Goal: Task Accomplishment & Management: Manage account settings

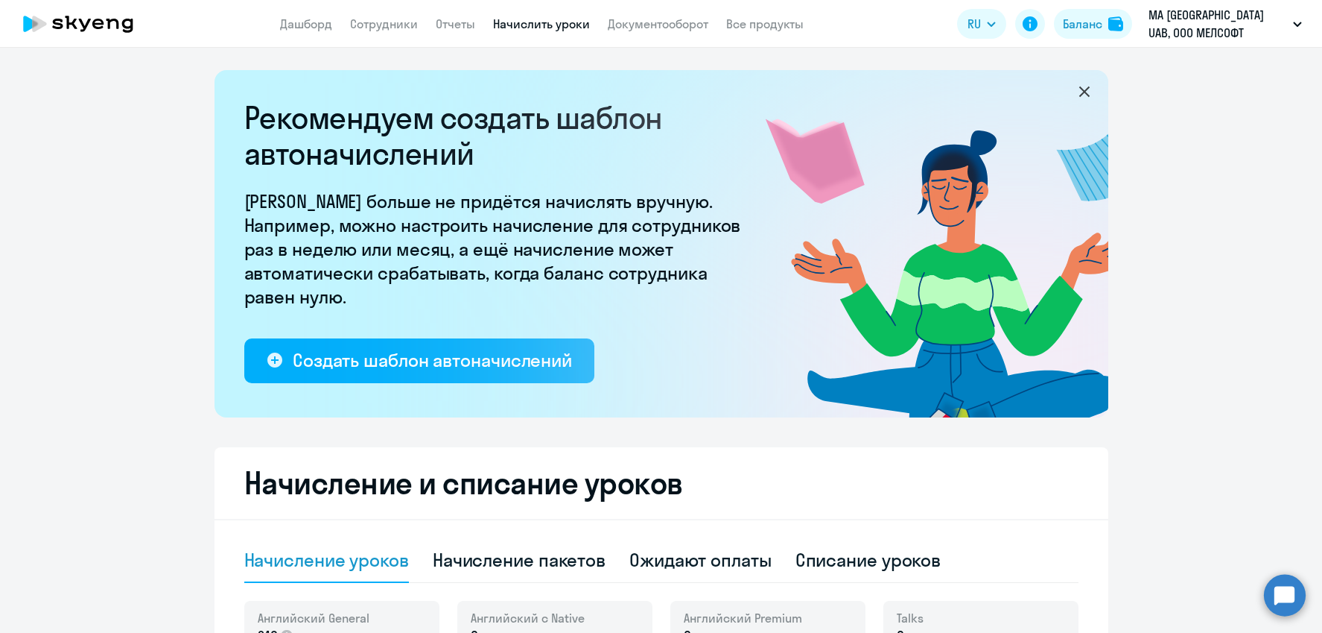
select select "10"
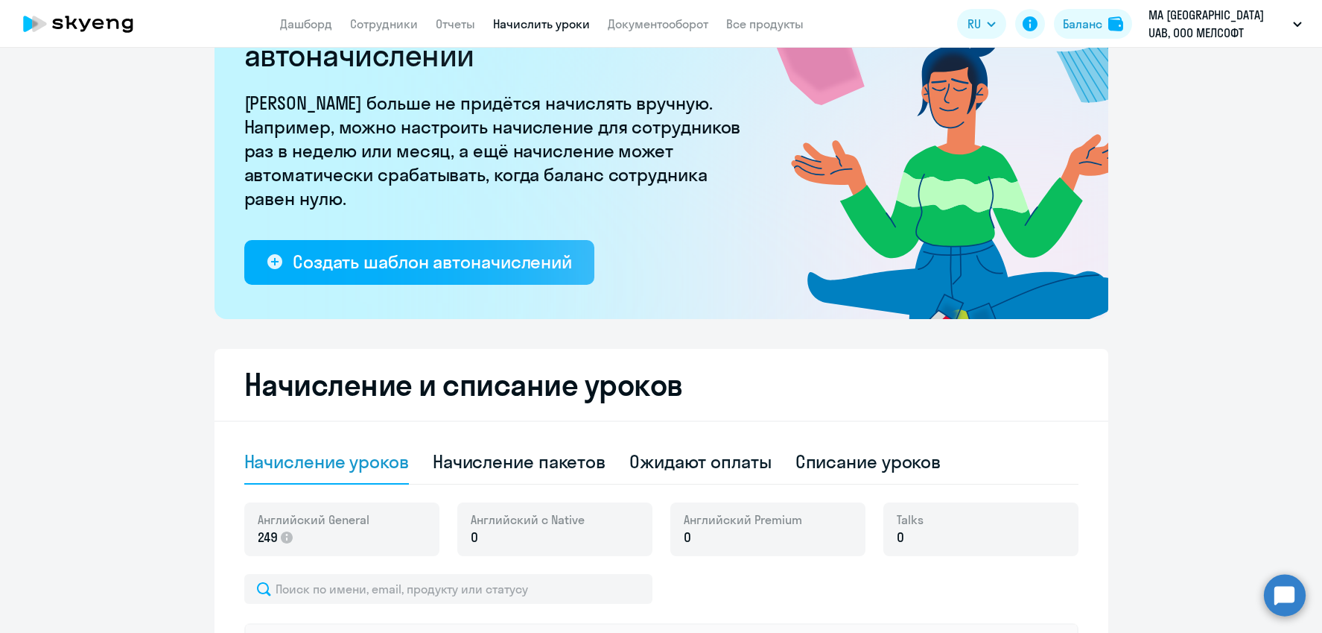
scroll to position [274, 0]
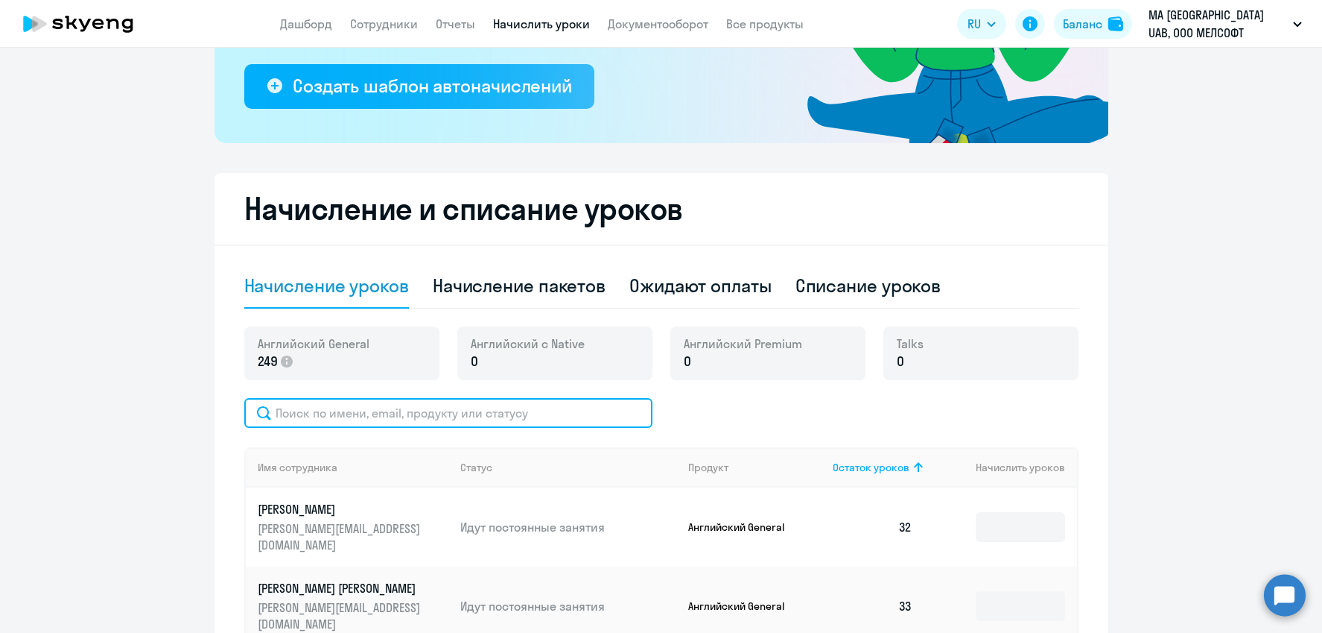
click at [526, 411] on input "text" at bounding box center [448, 413] width 408 height 30
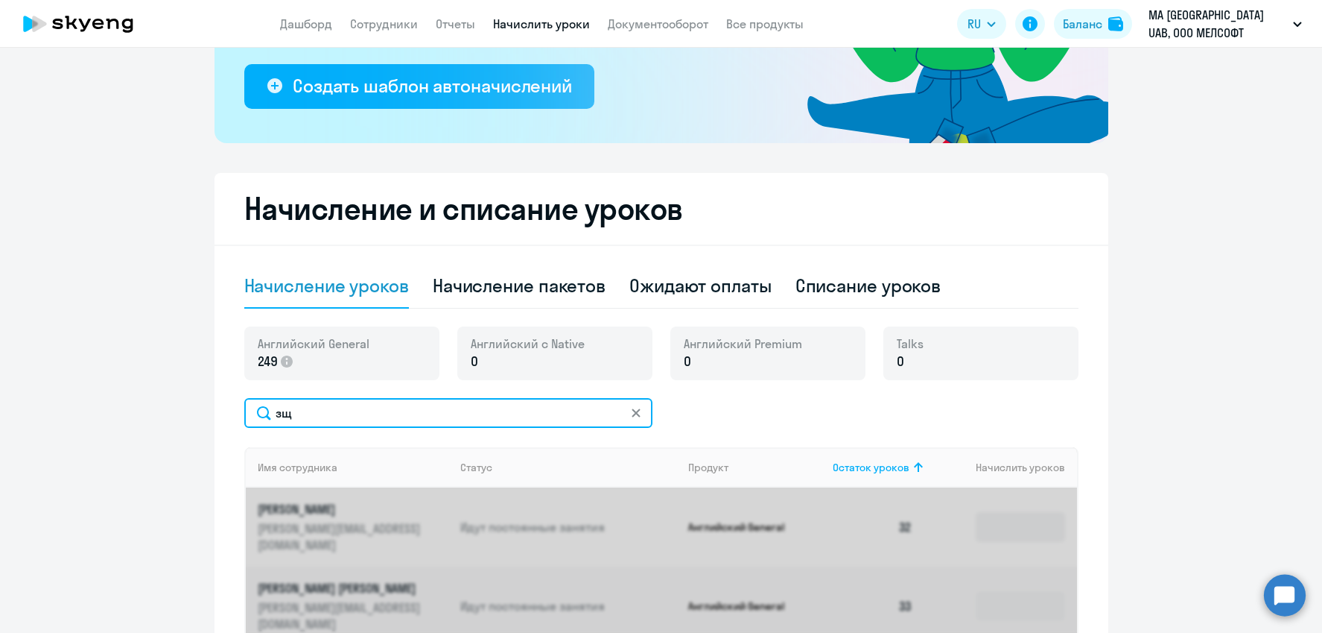
type input "з"
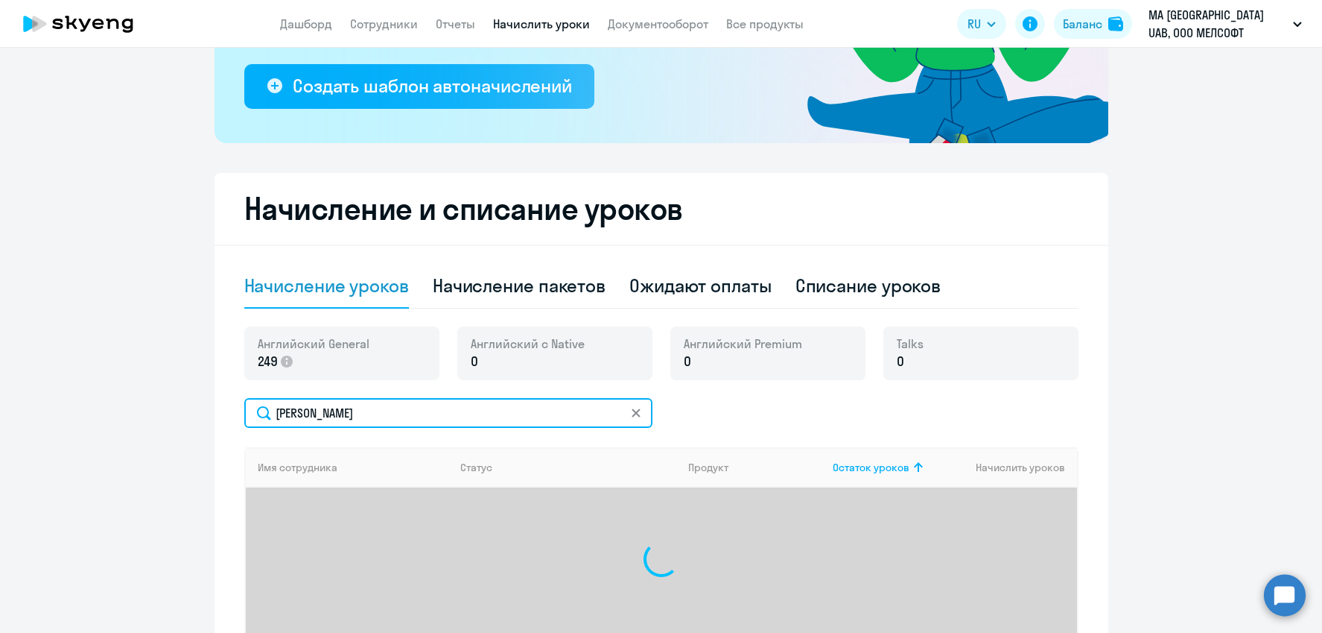
type input "[PERSON_NAME]"
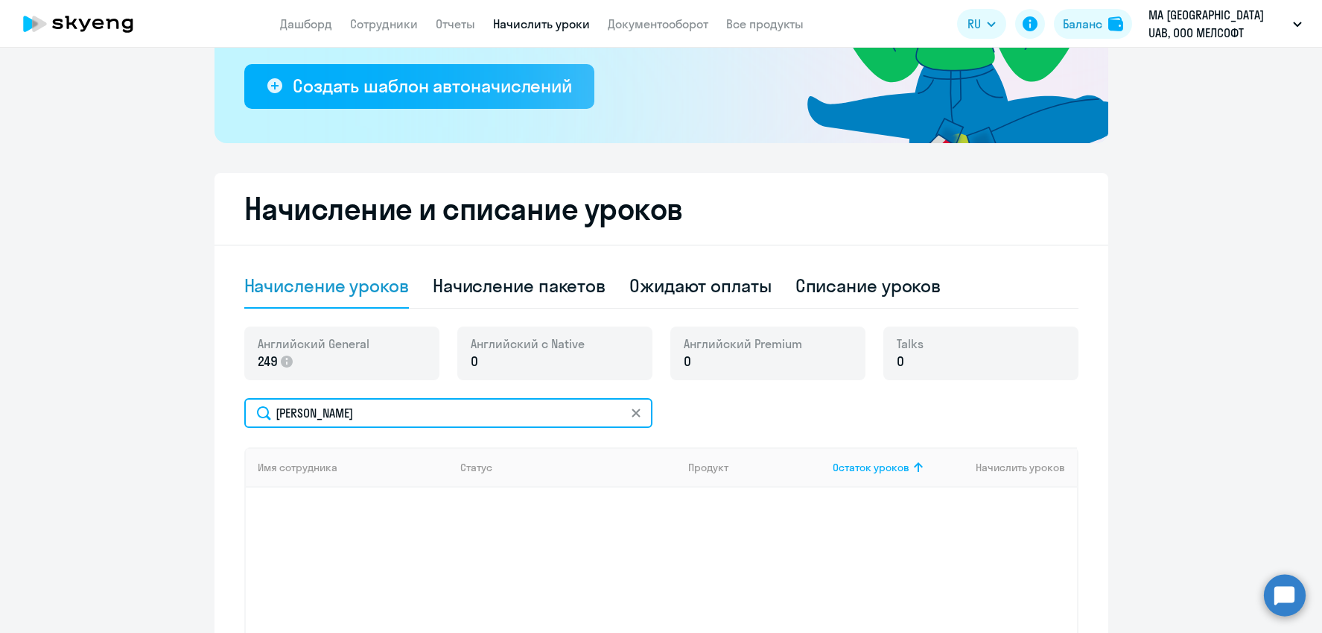
scroll to position [437, 0]
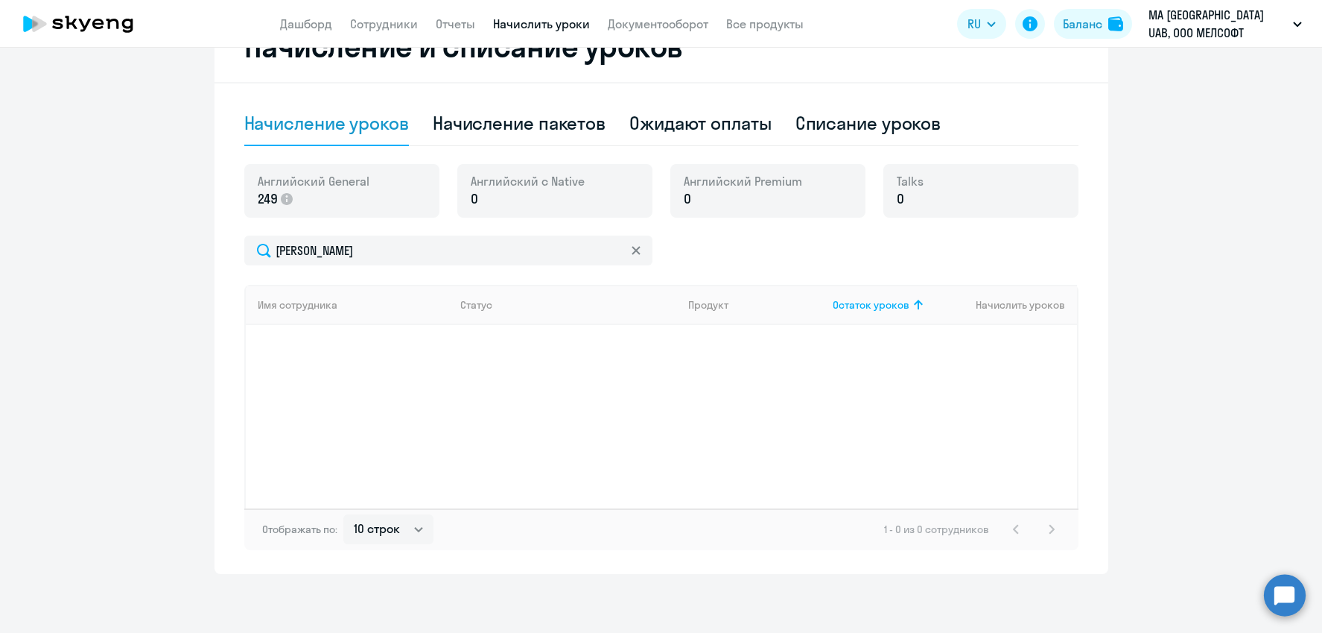
click at [639, 243] on div at bounding box center [636, 250] width 12 height 30
click at [404, 28] on link "Сотрудники" at bounding box center [384, 23] width 68 height 15
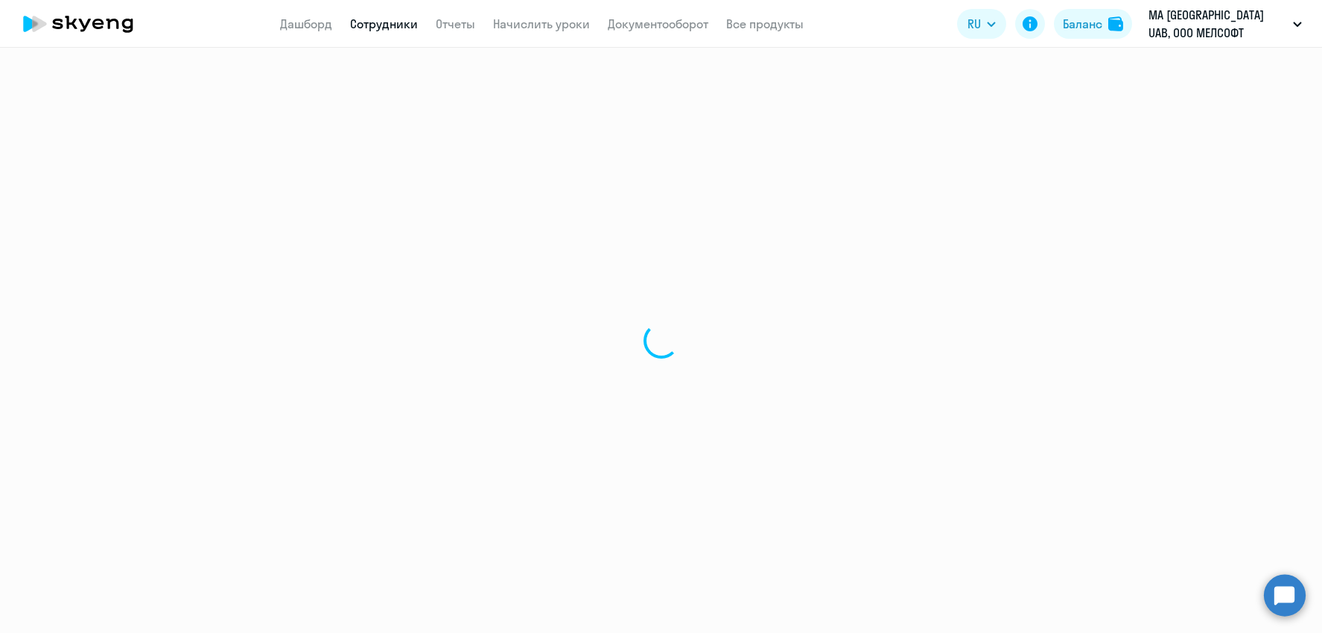
select select "30"
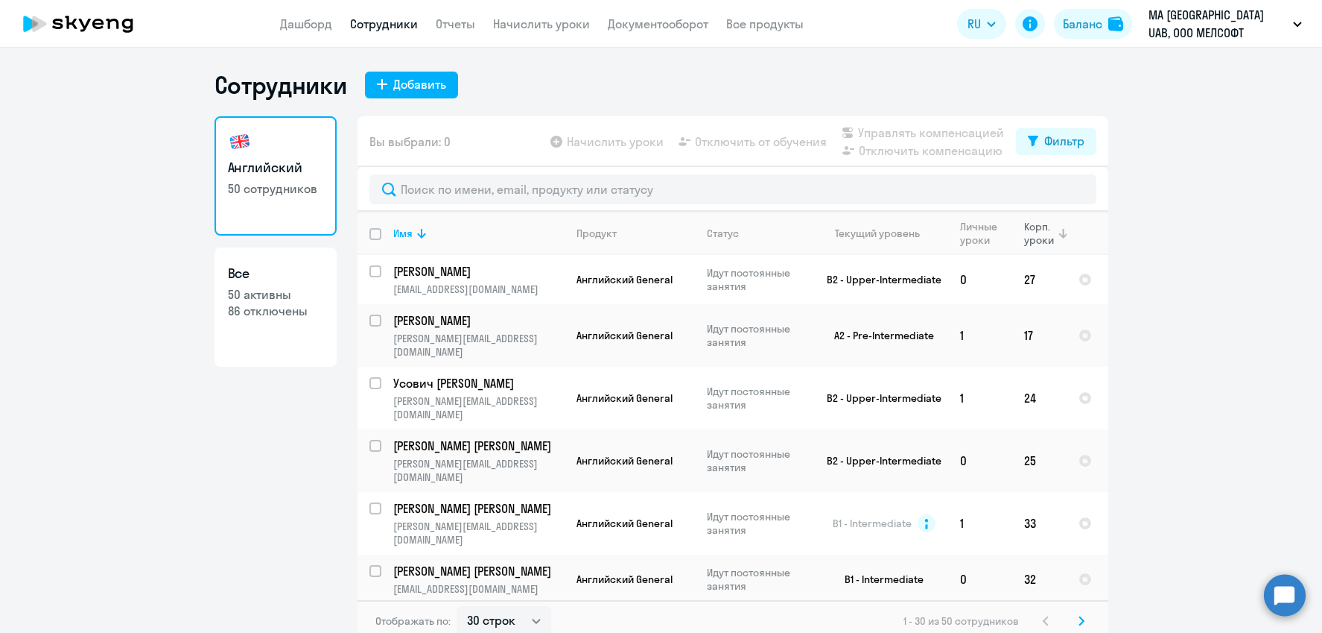
click at [1026, 235] on div "Корп. уроки" at bounding box center [1040, 233] width 32 height 27
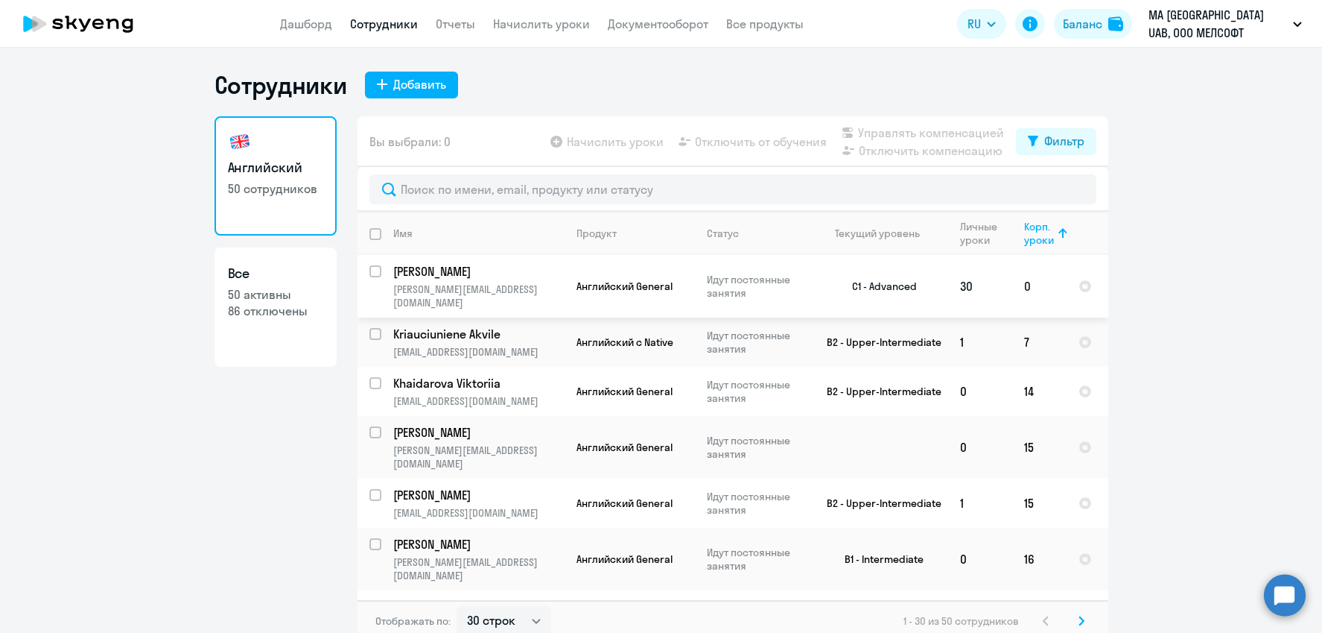
click at [1024, 281] on td "0" at bounding box center [1040, 286] width 54 height 63
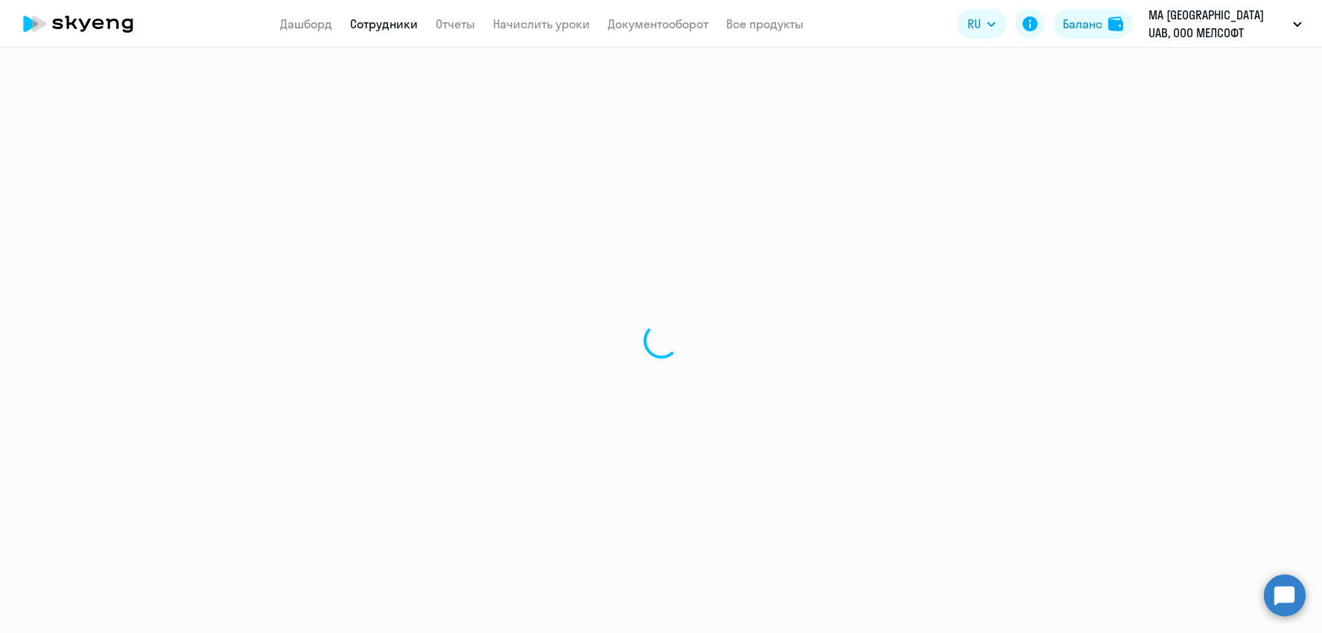
select select "english"
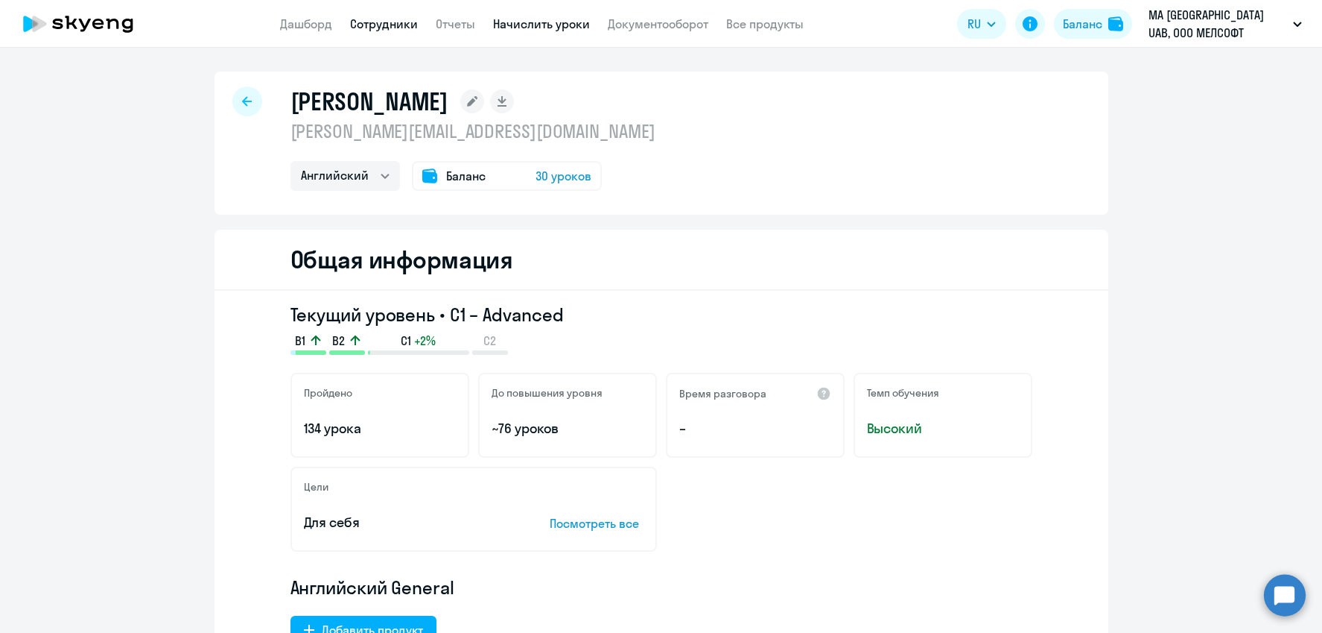
click at [559, 22] on link "Начислить уроки" at bounding box center [541, 23] width 97 height 15
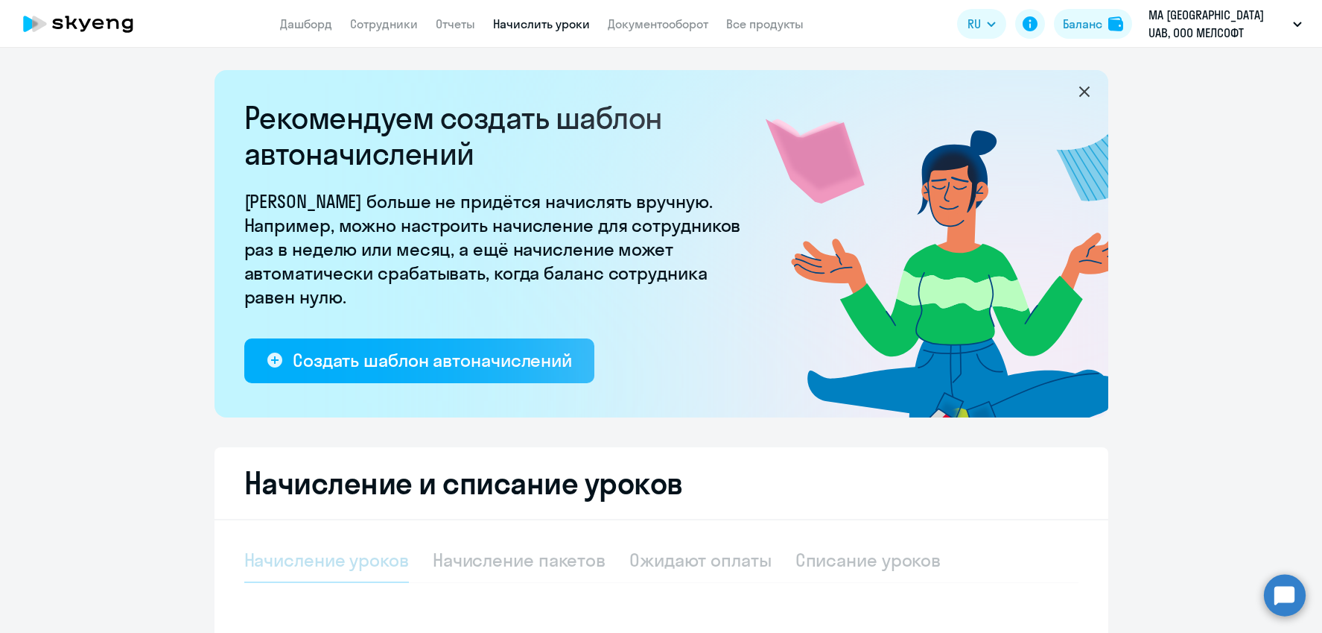
select select "10"
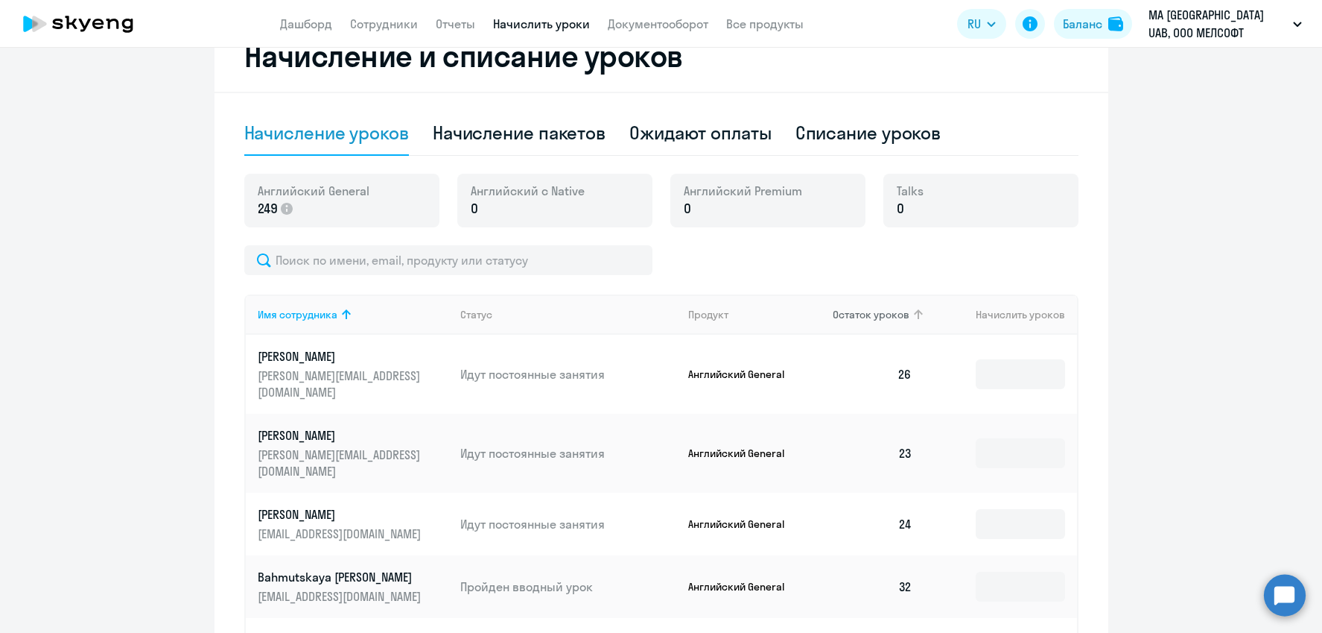
click at [893, 311] on span "Остаток уроков" at bounding box center [871, 314] width 77 height 13
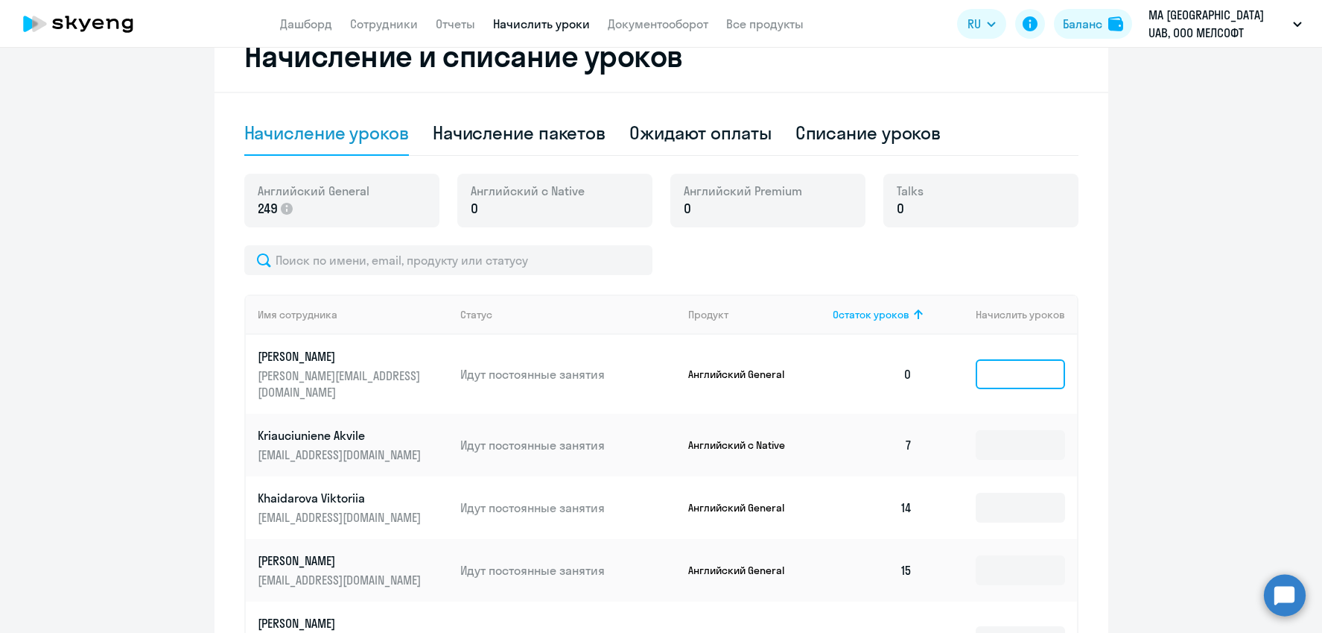
click at [997, 372] on input at bounding box center [1020, 374] width 89 height 30
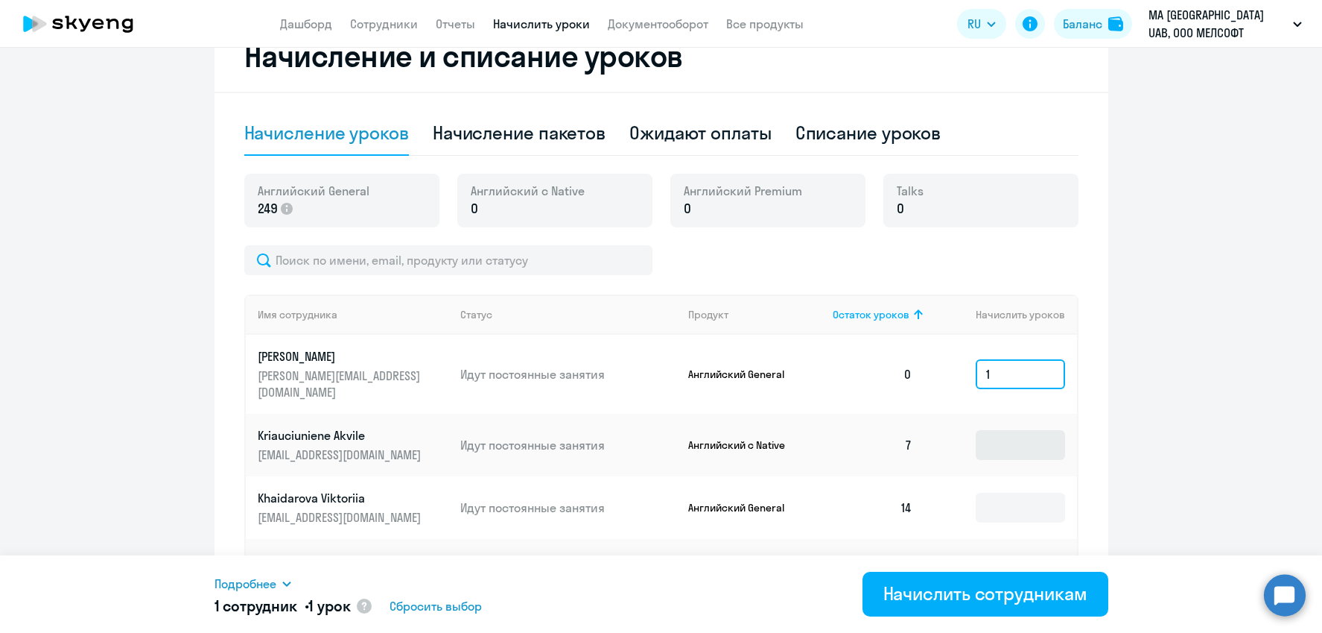
scroll to position [84, 0]
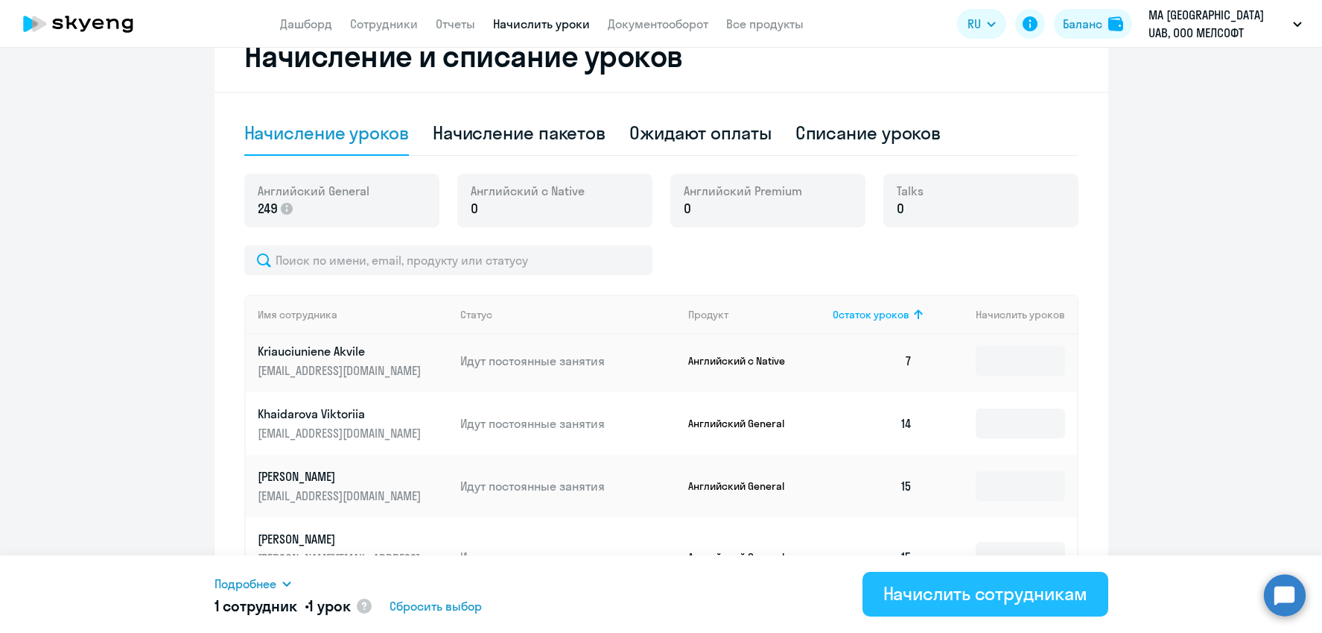
type input "1"
click at [932, 600] on div "Начислить сотрудникам" at bounding box center [986, 593] width 204 height 24
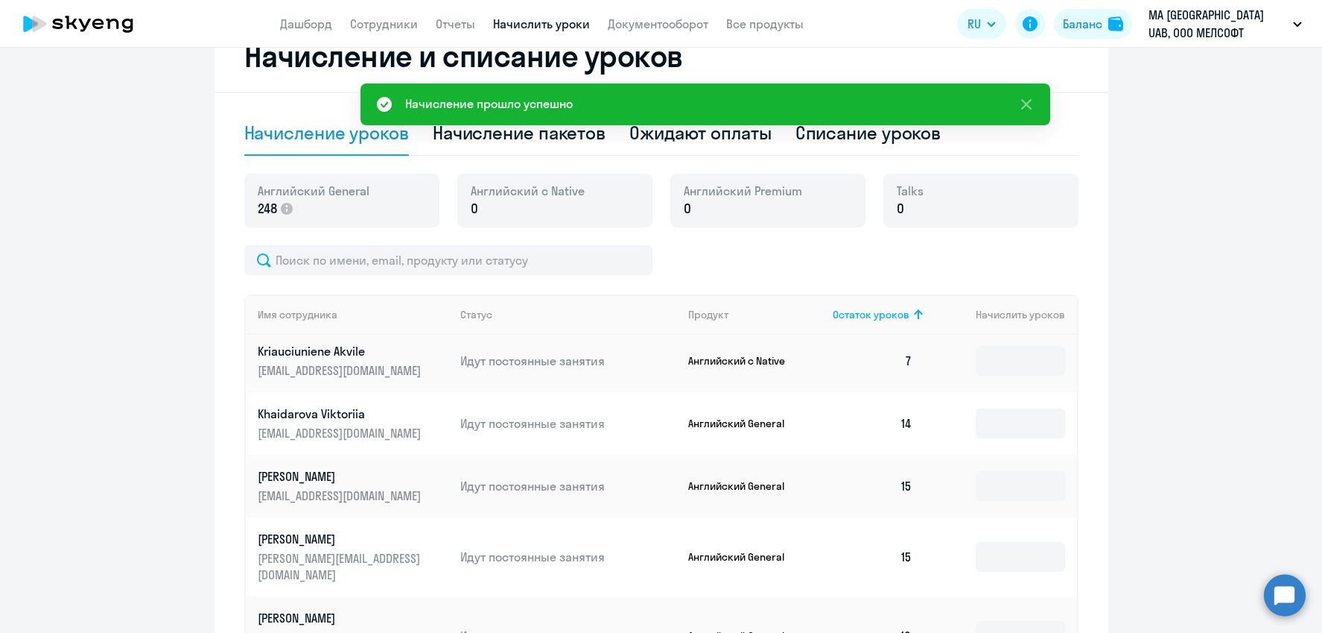
click at [121, 27] on icon at bounding box center [78, 23] width 131 height 37
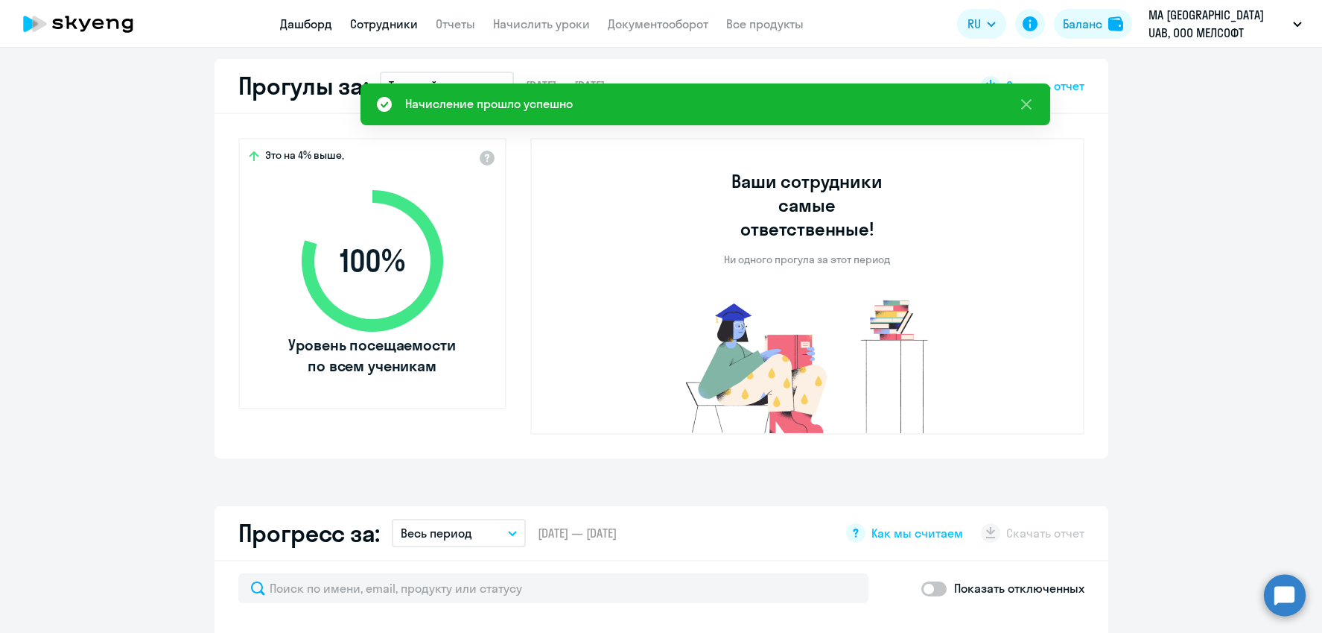
click at [372, 26] on link "Сотрудники" at bounding box center [384, 23] width 68 height 15
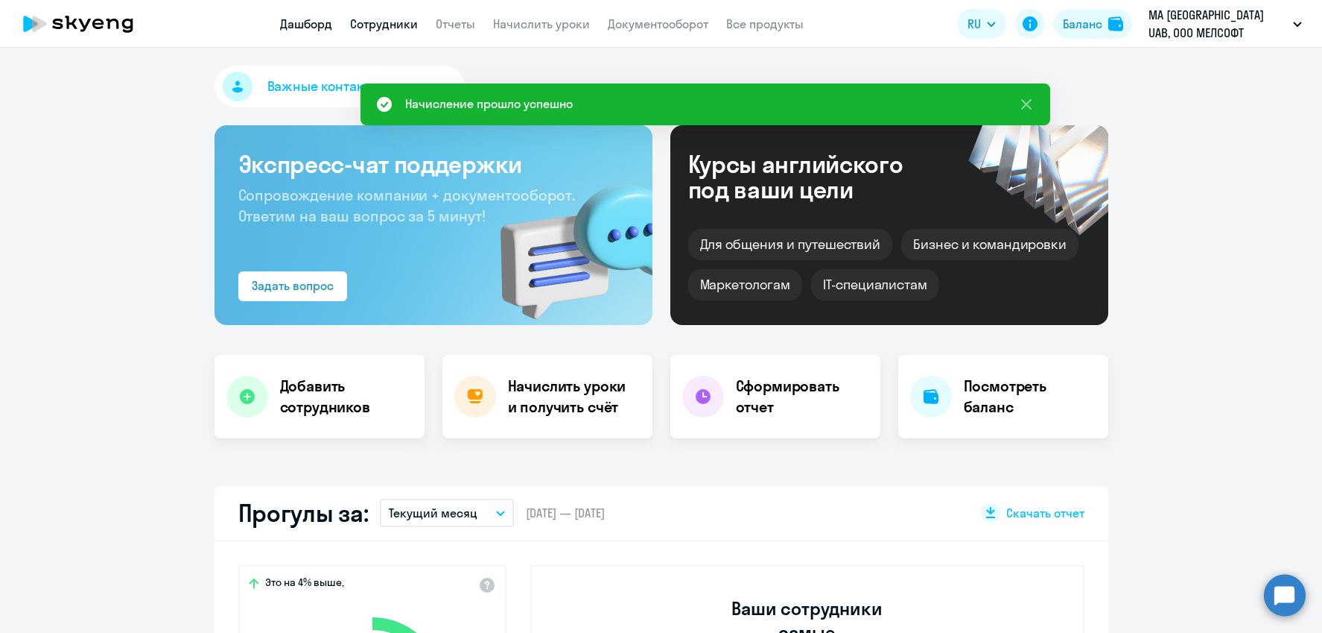
select select "30"
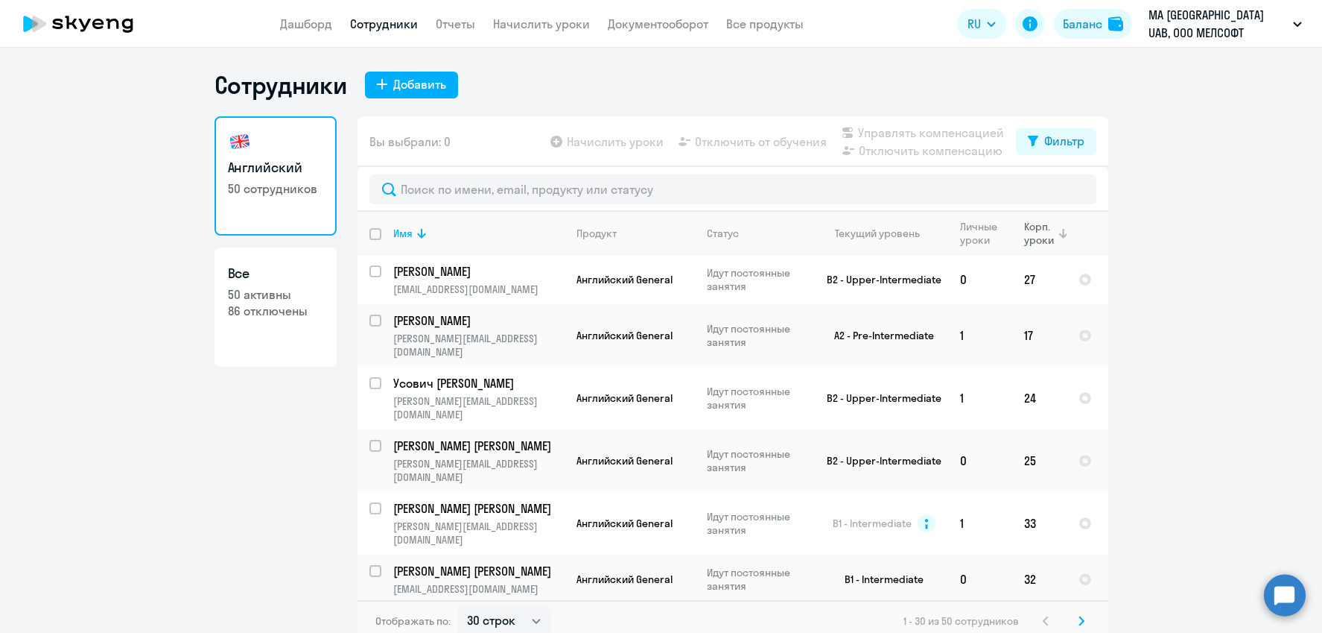
click at [1028, 238] on div "Корп. уроки" at bounding box center [1040, 233] width 32 height 27
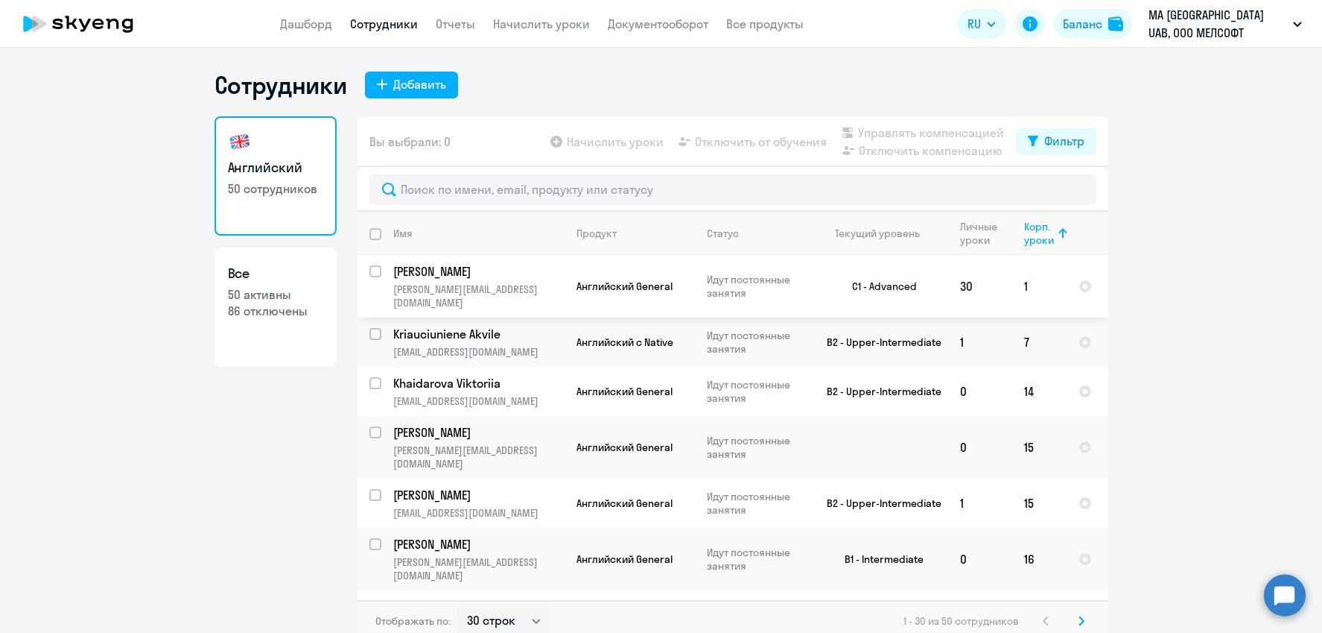
click at [1031, 265] on td "1" at bounding box center [1040, 286] width 54 height 63
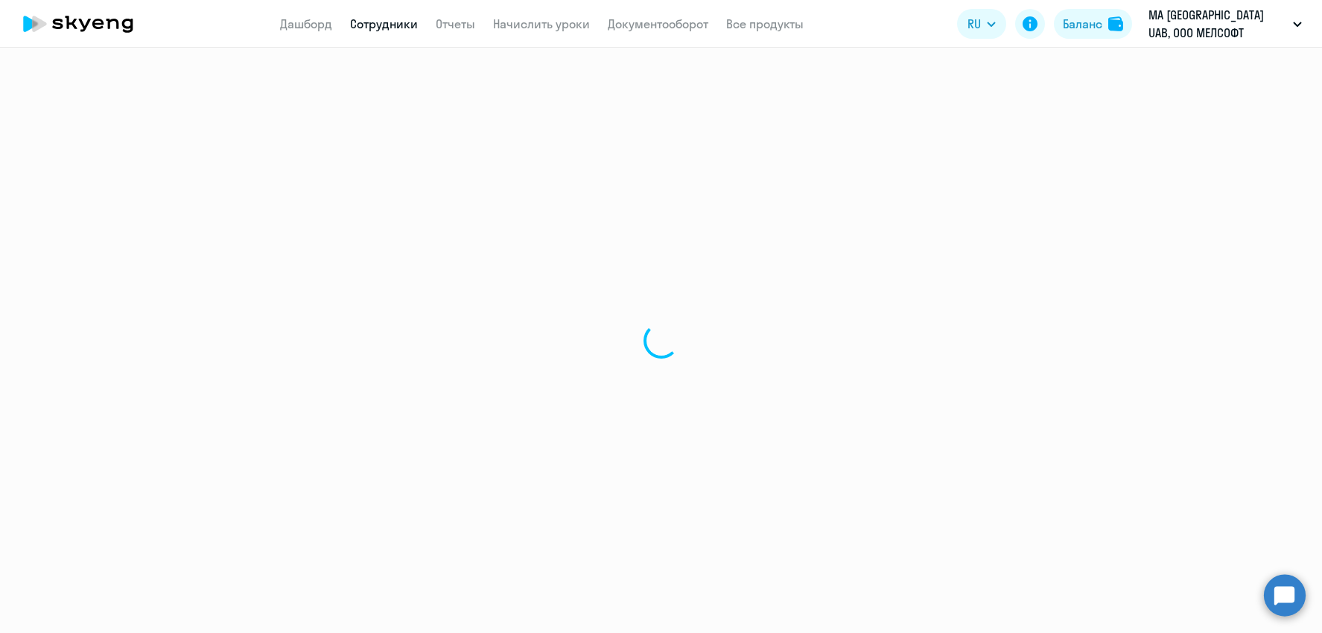
select select "english"
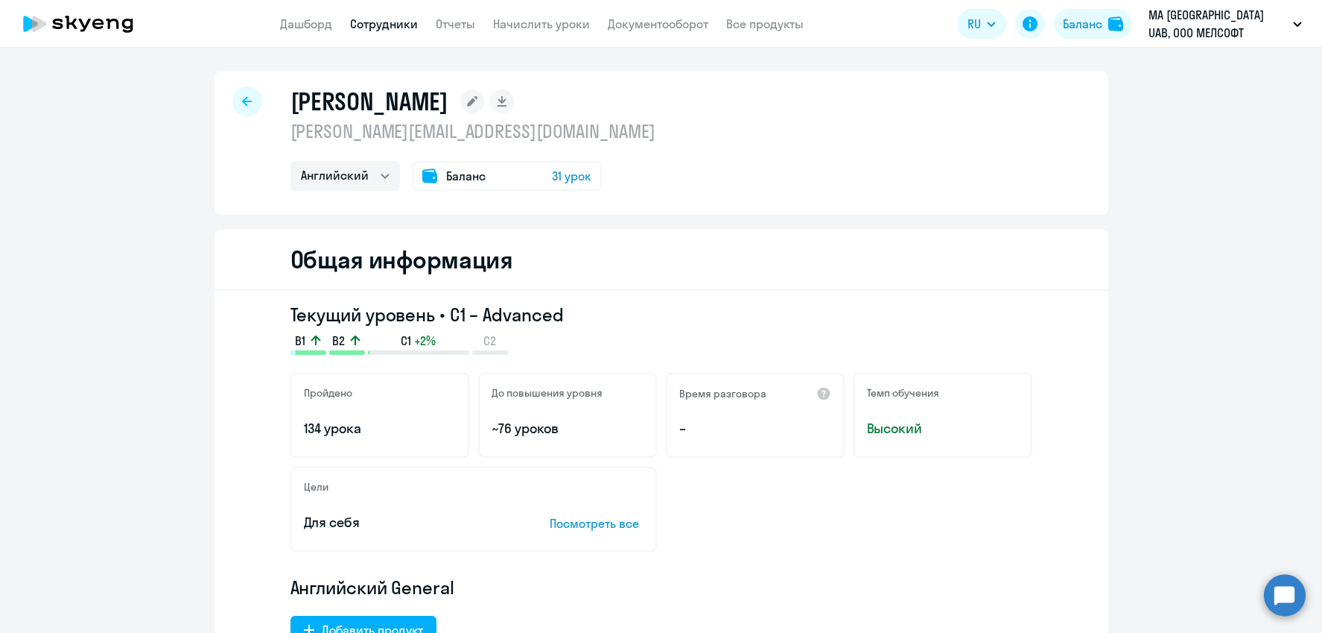
click at [235, 104] on div at bounding box center [247, 101] width 30 height 30
select select "30"
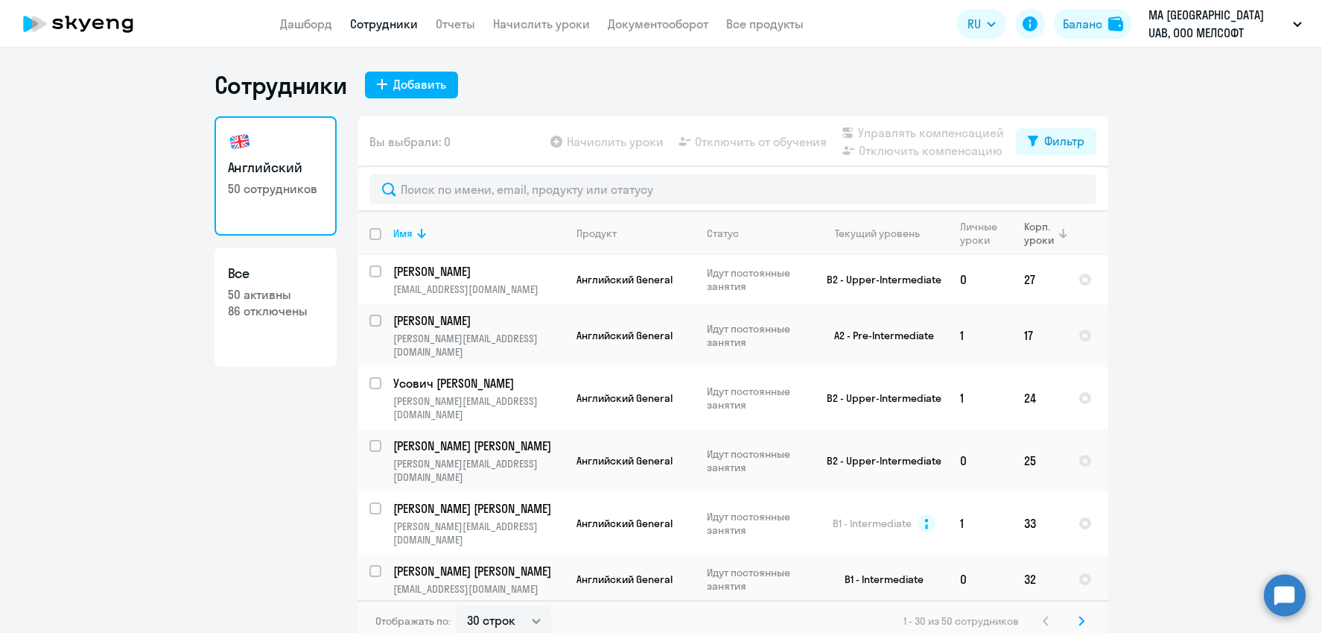
click at [1023, 227] on th "Корп. уроки" at bounding box center [1040, 233] width 54 height 43
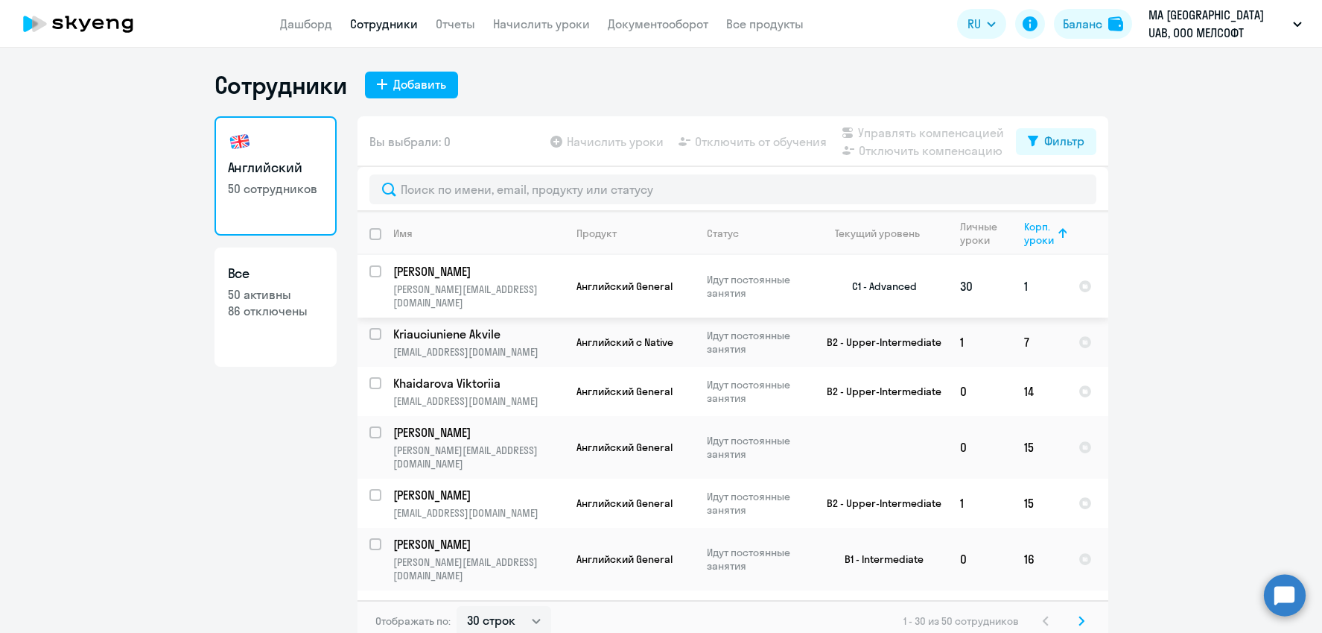
click at [951, 281] on td "30" at bounding box center [980, 286] width 64 height 63
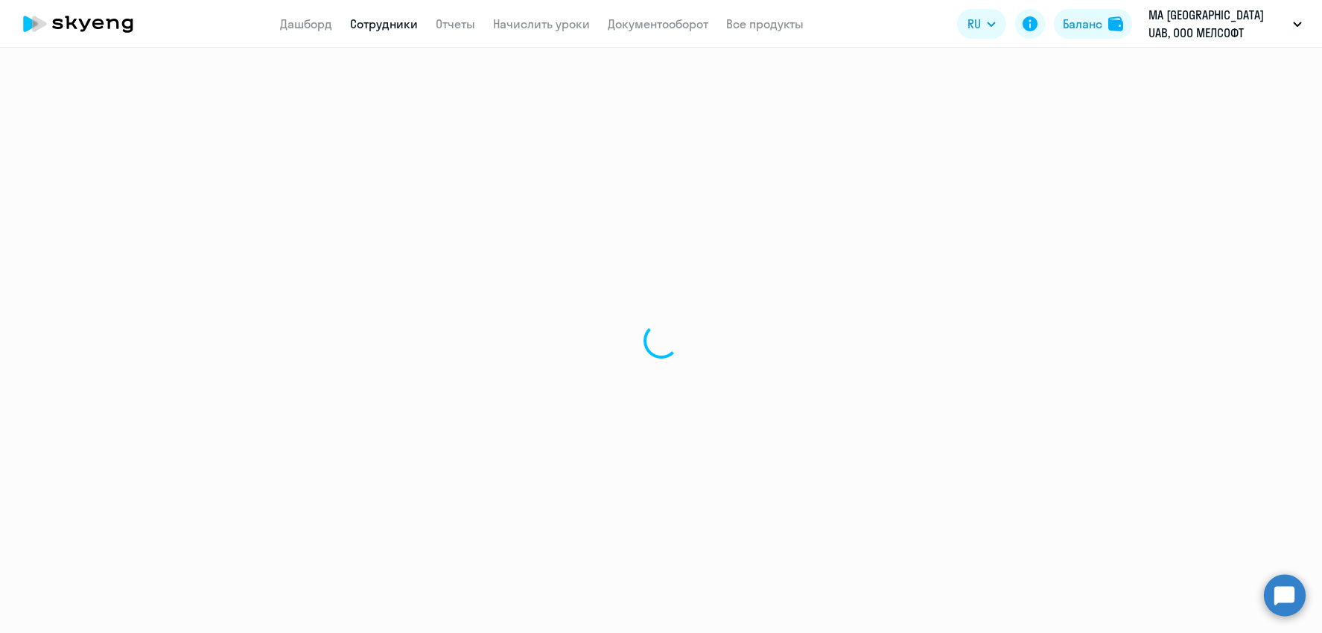
select select "english"
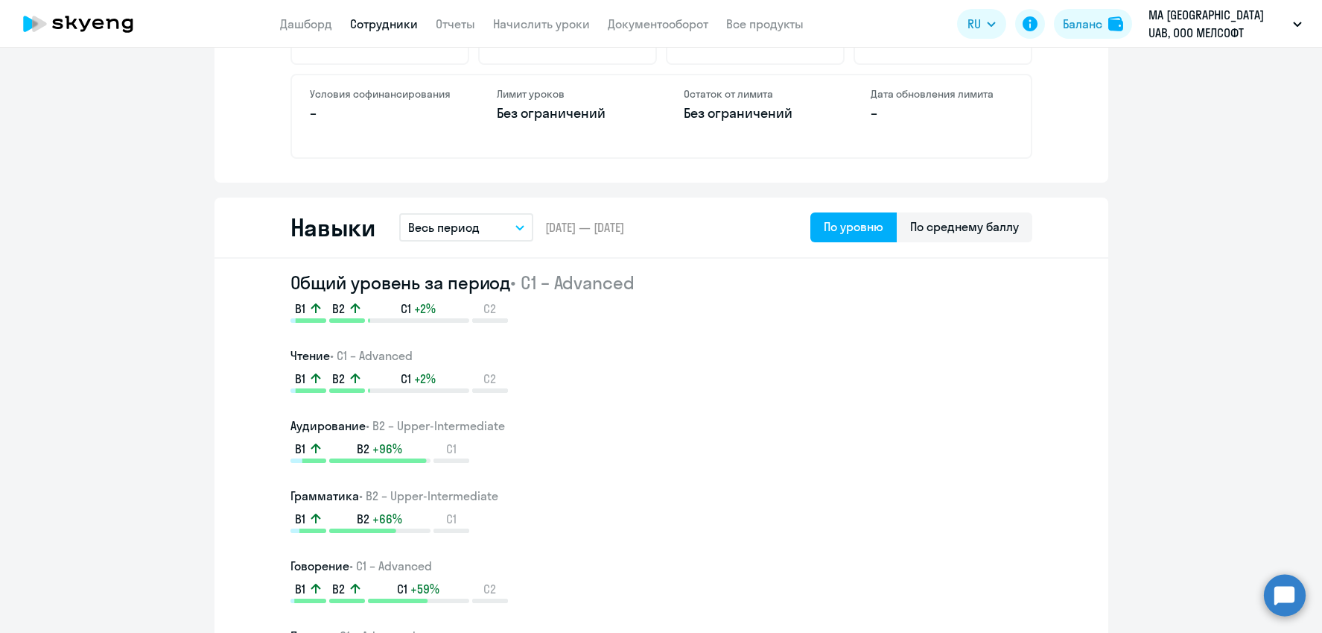
scroll to position [682, 0]
select select "30"
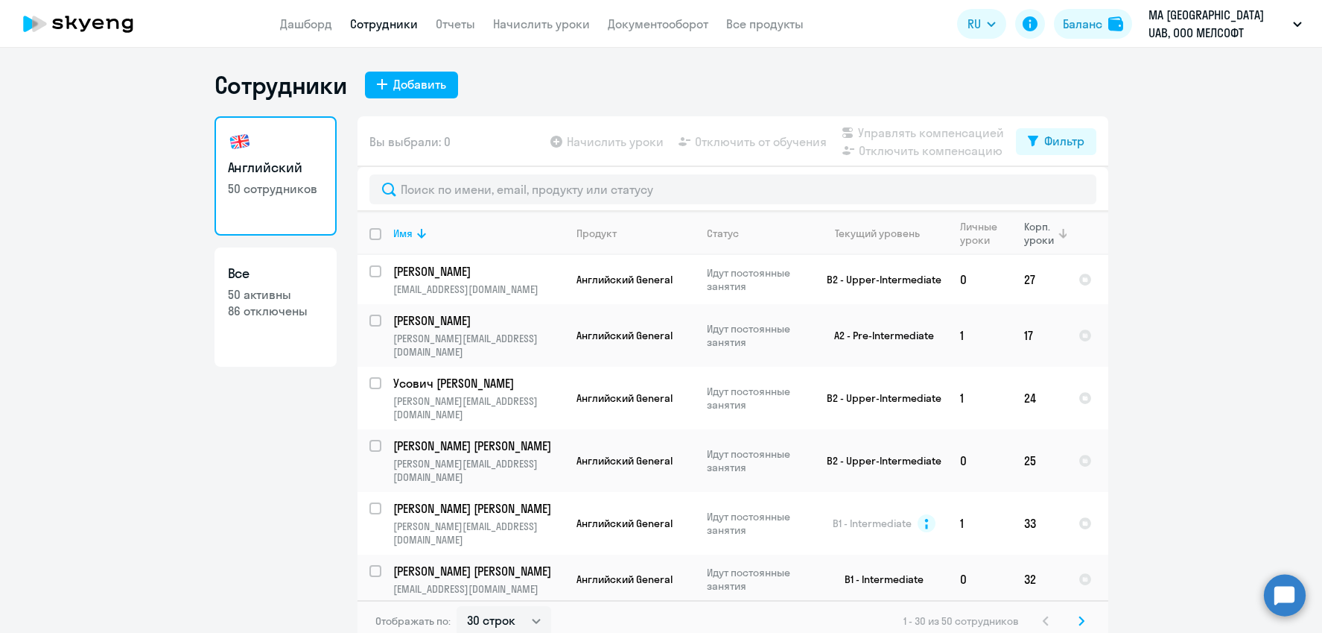
click at [1039, 238] on div "Корп. уроки" at bounding box center [1040, 233] width 32 height 27
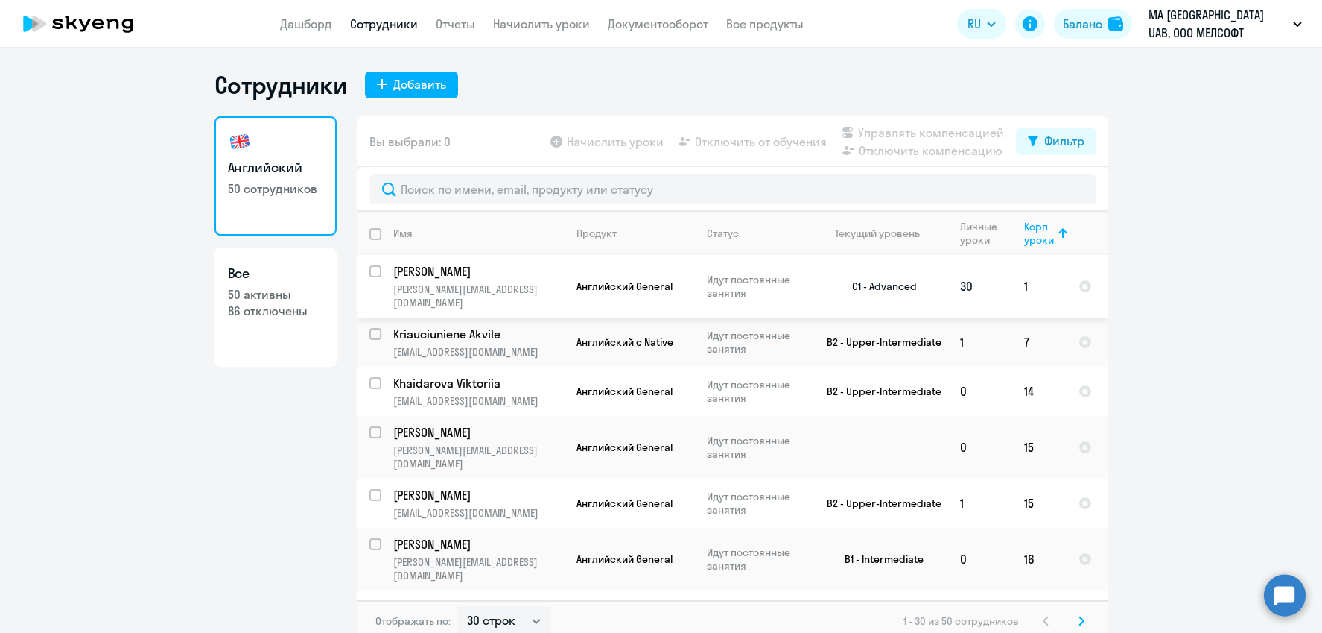
click at [375, 271] on input "select row 21204606" at bounding box center [385, 280] width 30 height 30
checkbox input "true"
click at [790, 139] on span "Отключить от обучения" at bounding box center [761, 142] width 132 height 18
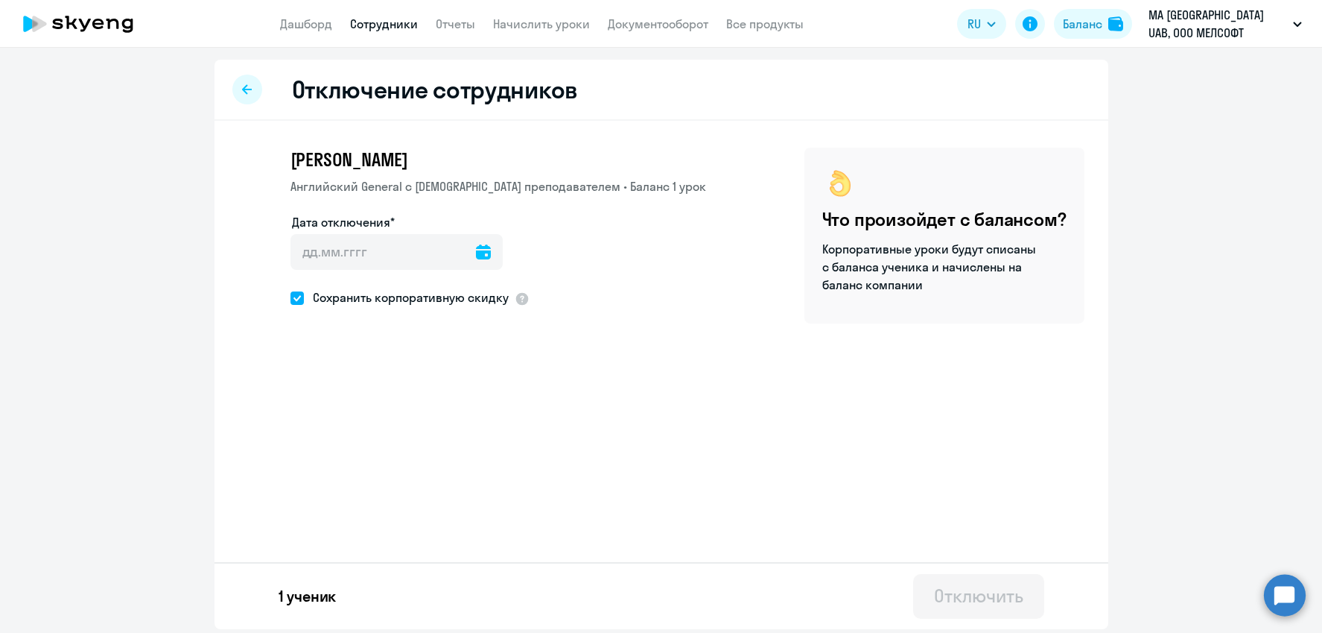
click at [476, 256] on icon at bounding box center [483, 251] width 15 height 15
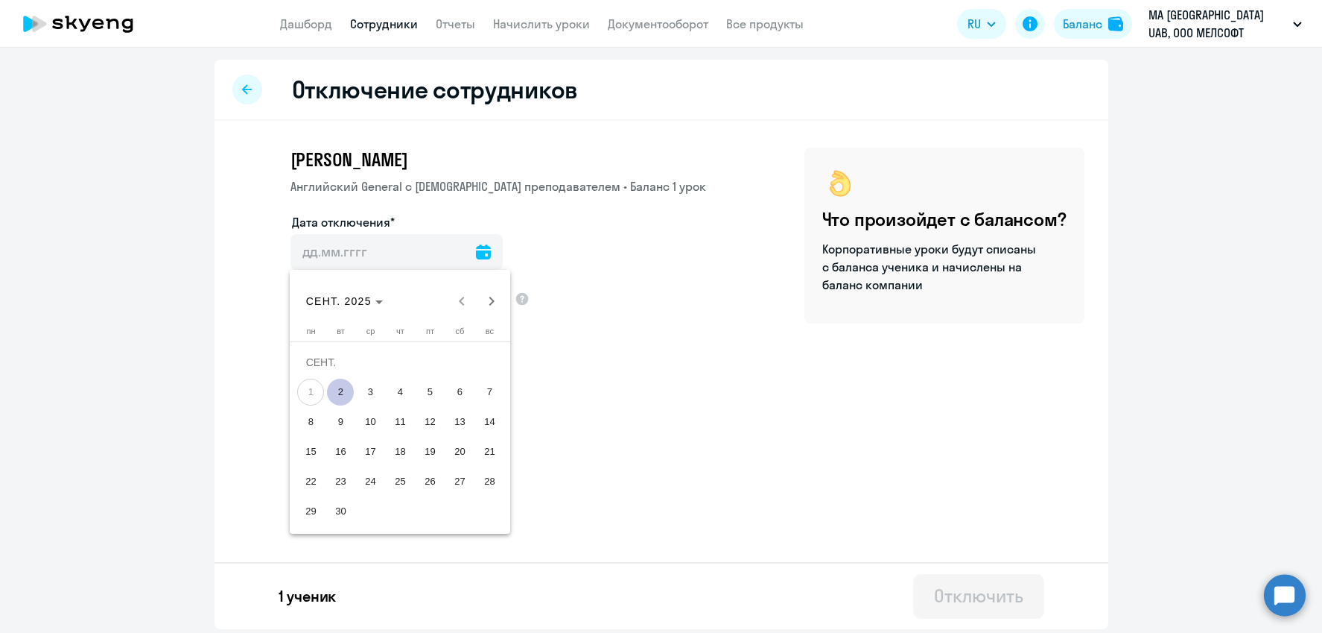
click at [340, 391] on span "2" at bounding box center [340, 391] width 27 height 27
type input "[DATE]"
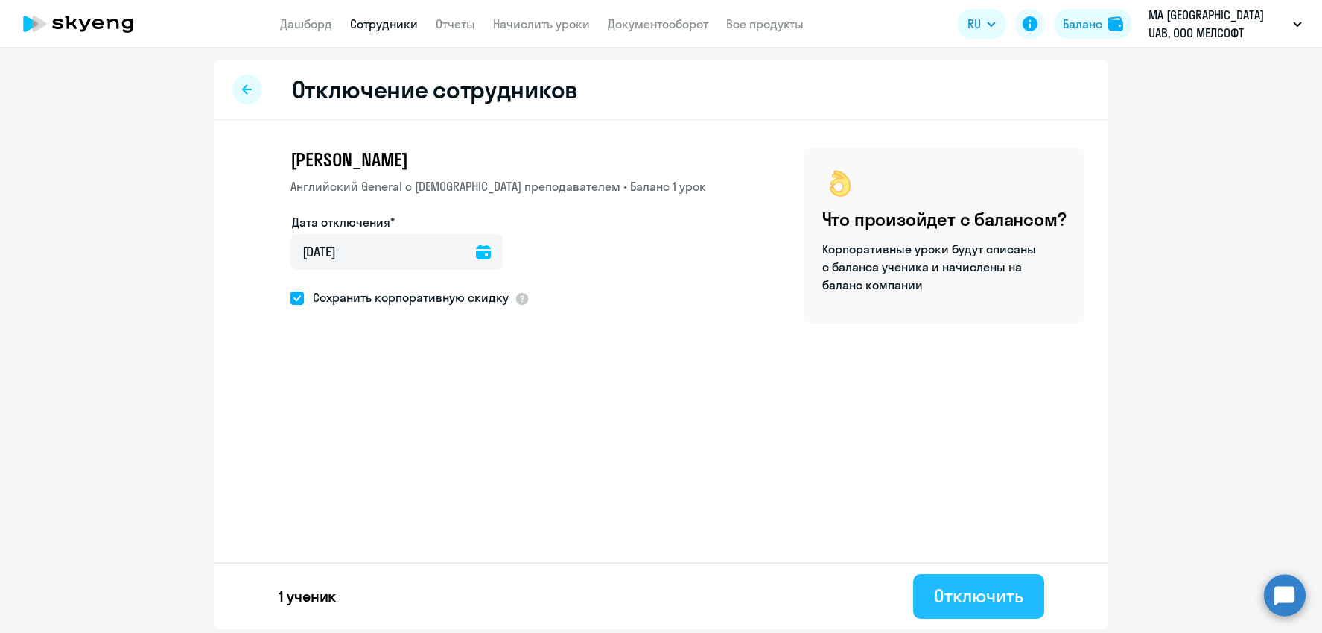
click at [980, 598] on div "Отключить" at bounding box center [978, 595] width 89 height 24
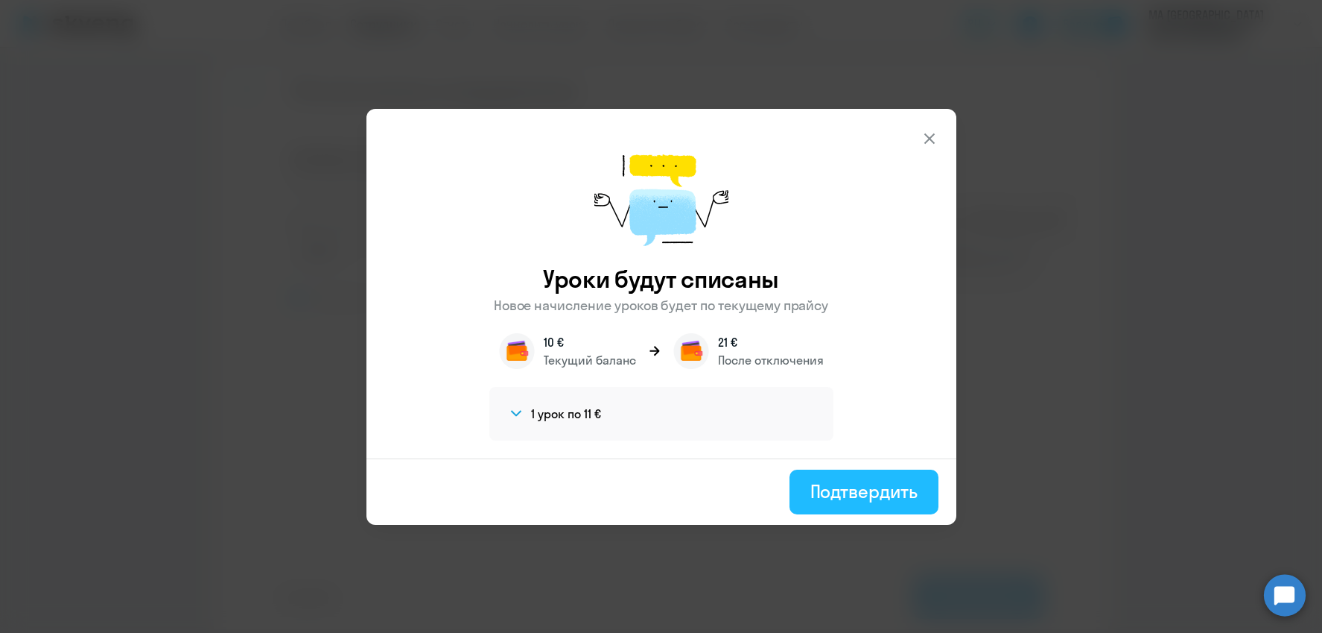
click at [829, 472] on button "Подтвердить" at bounding box center [864, 491] width 149 height 45
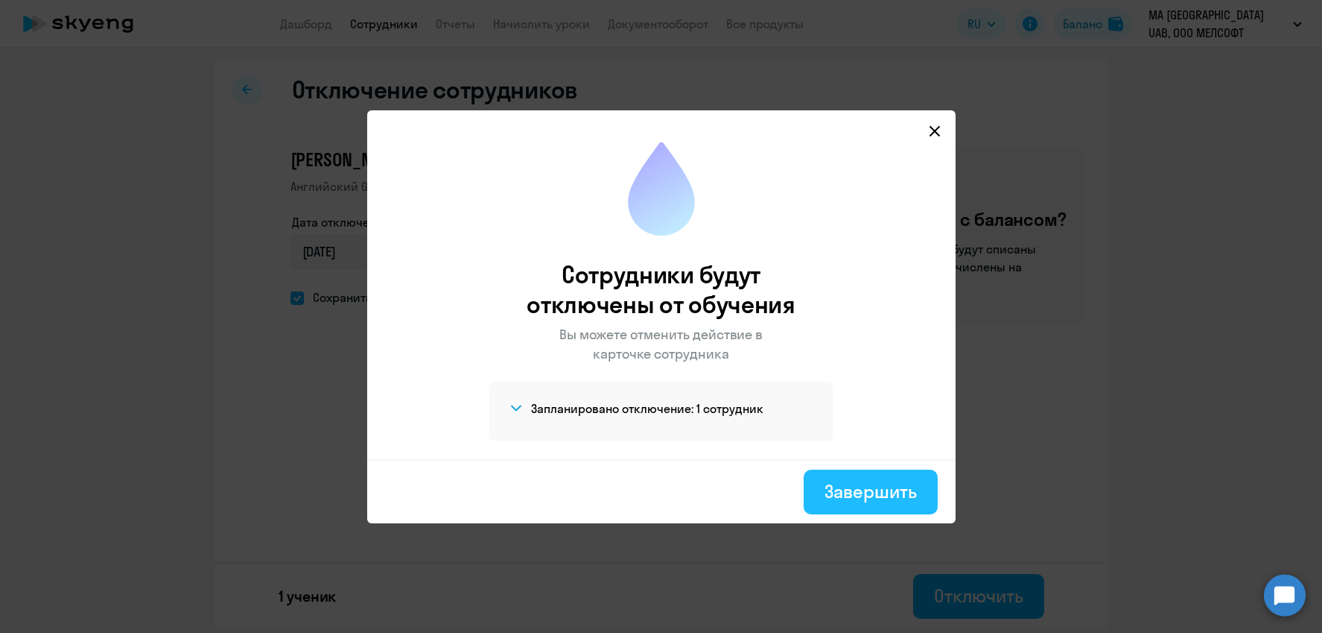
click at [869, 483] on div "Завершить" at bounding box center [871, 491] width 92 height 24
select select "30"
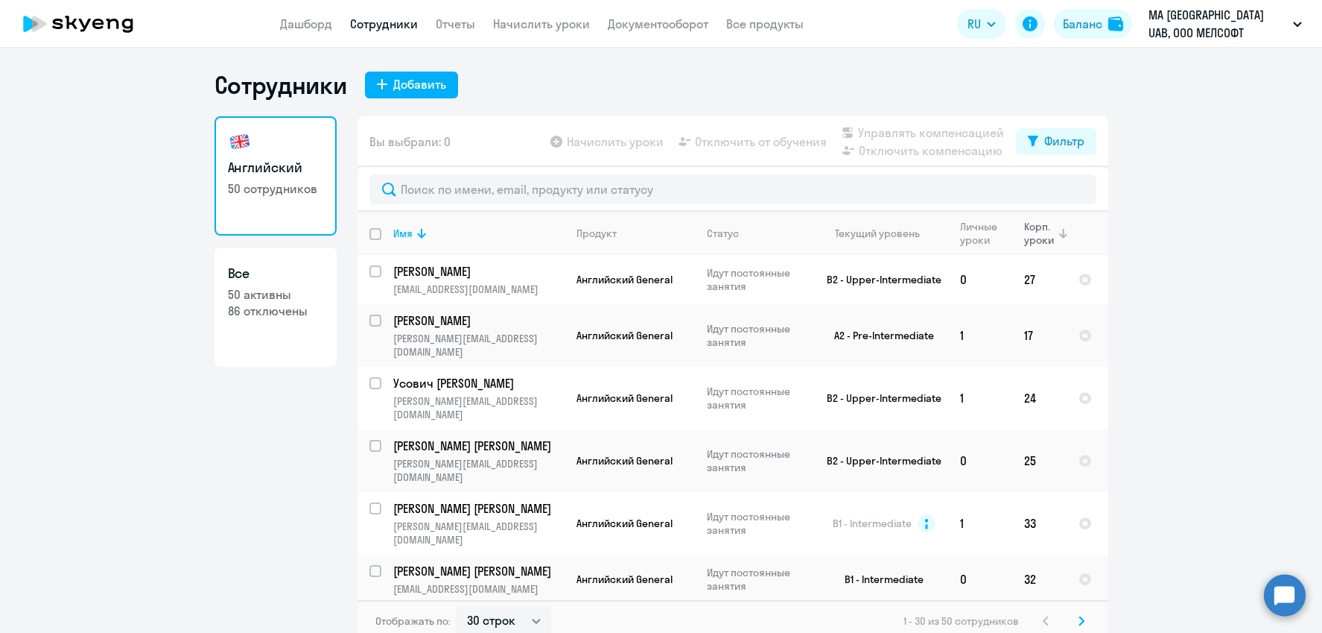
click at [1043, 239] on div "Корп. уроки" at bounding box center [1040, 233] width 32 height 27
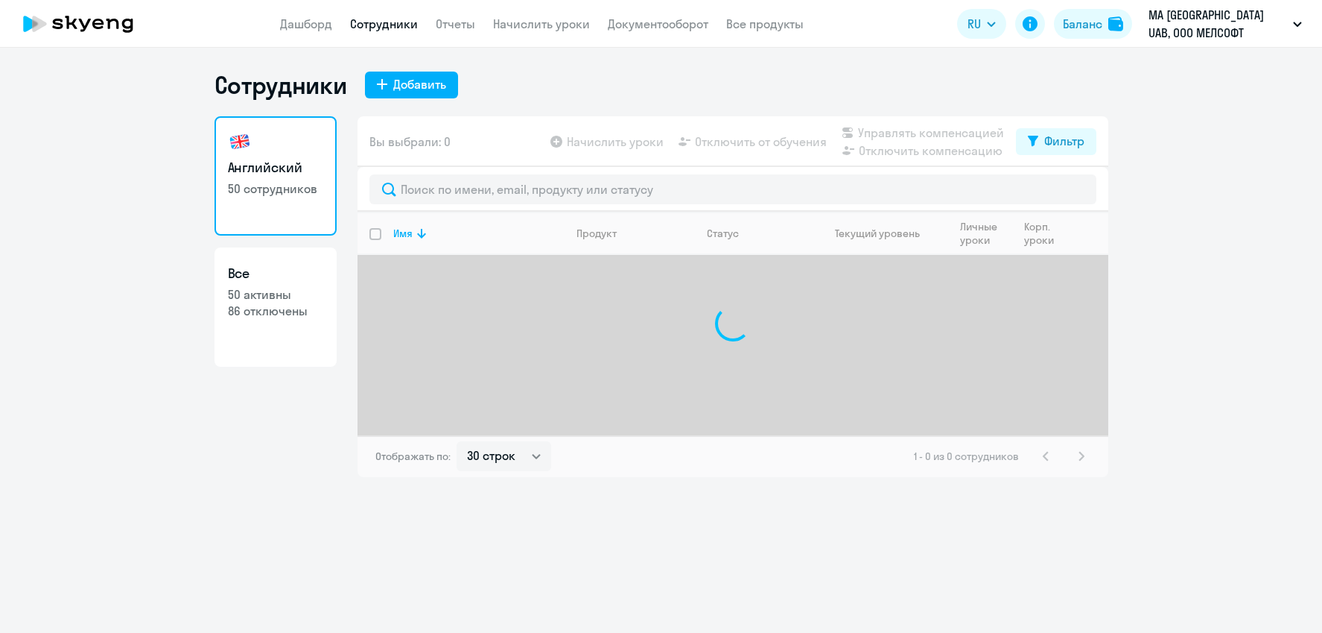
select select "30"
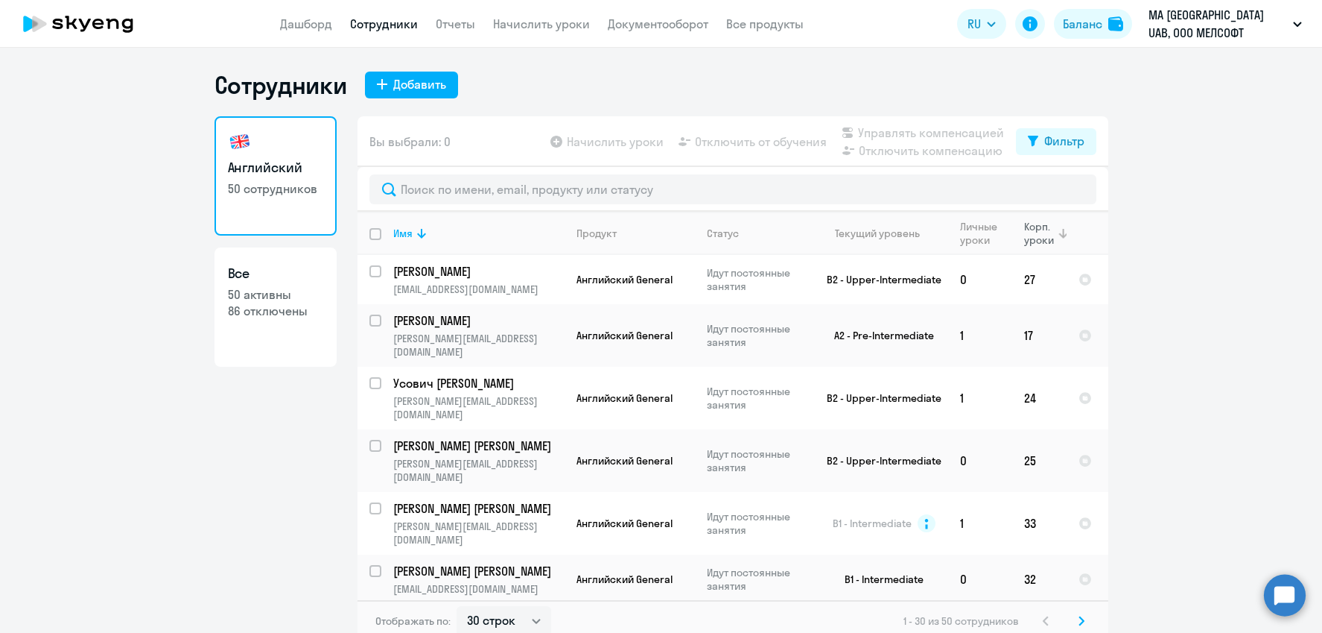
click at [1033, 238] on div "Корп. уроки" at bounding box center [1040, 233] width 32 height 27
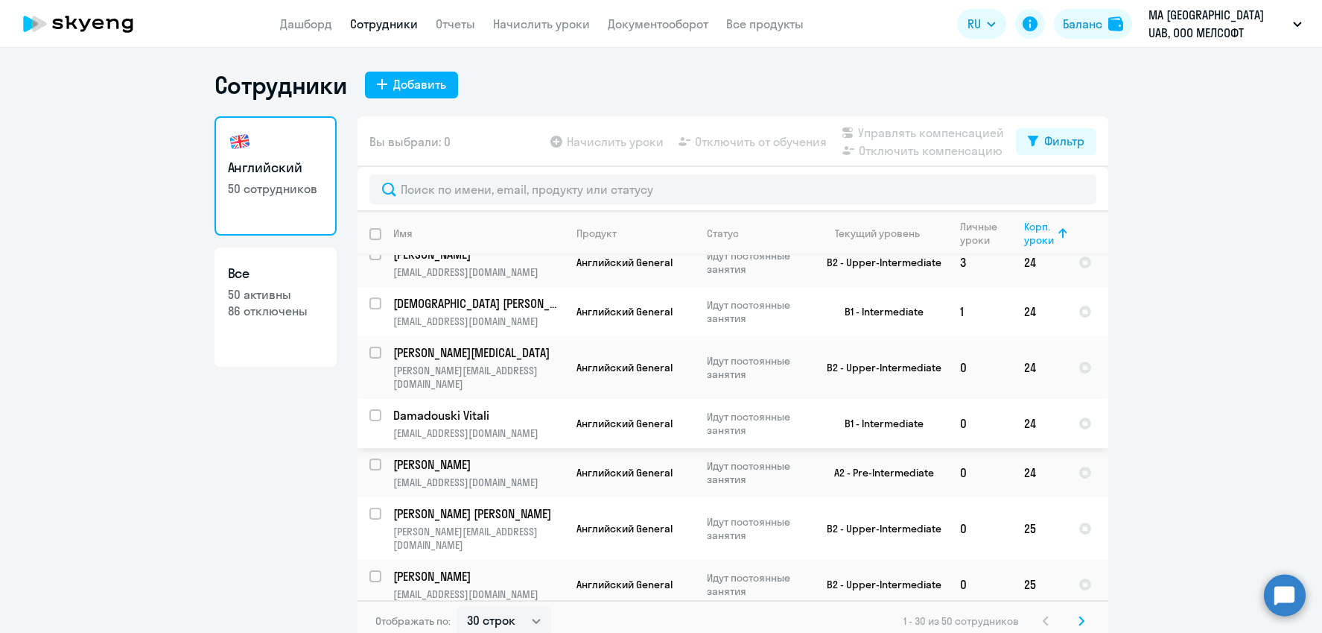
scroll to position [8, 0]
